Goal: Task Accomplishment & Management: Use online tool/utility

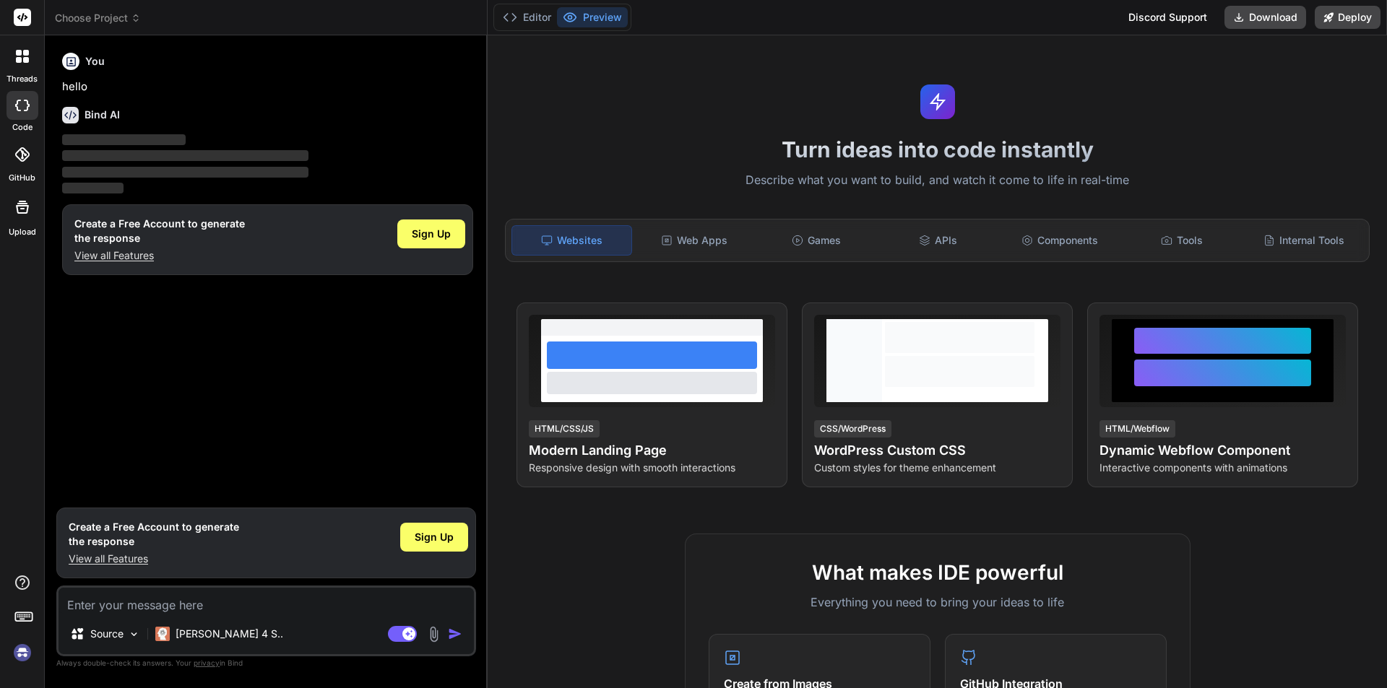
type textarea "x"
click at [447, 233] on span "Sign Up" at bounding box center [431, 234] width 39 height 14
click at [213, 602] on textarea at bounding box center [266, 601] width 415 height 26
click at [444, 529] on div "Sign Up" at bounding box center [434, 537] width 68 height 29
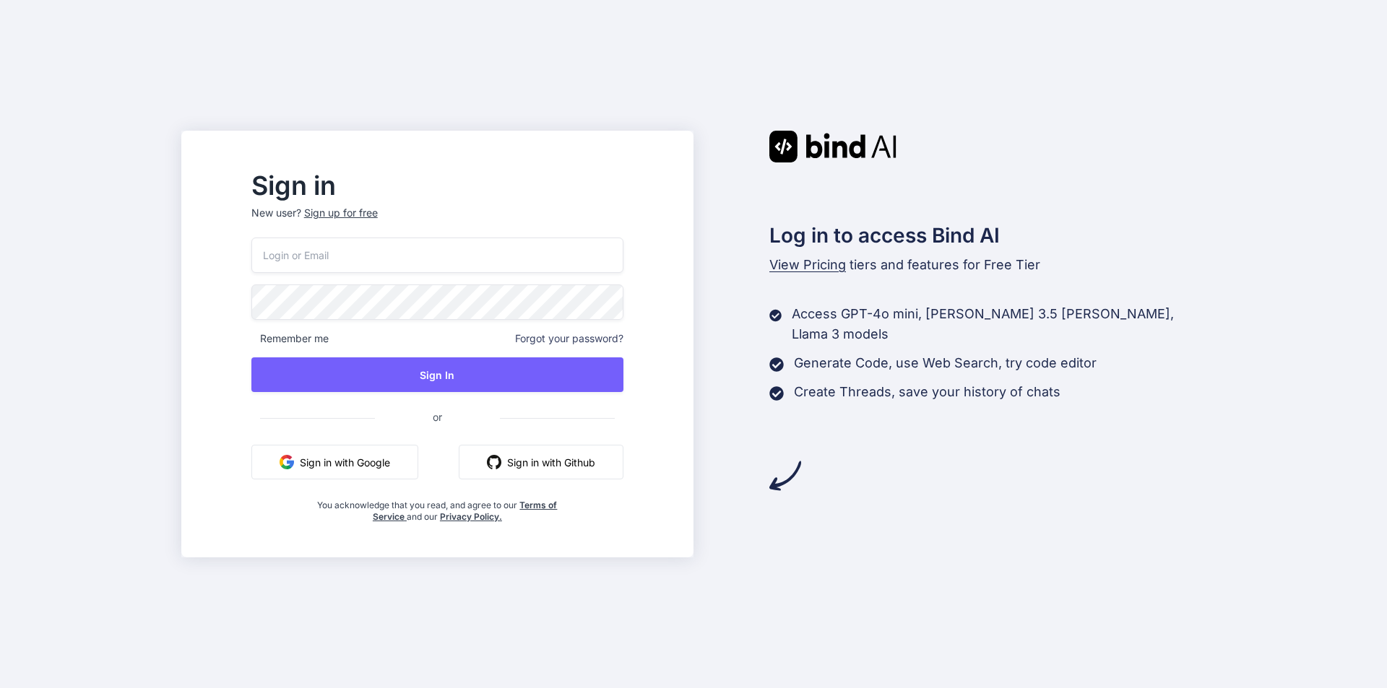
click at [418, 467] on button "Sign in with Google" at bounding box center [334, 462] width 167 height 35
click at [410, 454] on button "Sign in with Google" at bounding box center [334, 462] width 167 height 35
